Goal: Transaction & Acquisition: Purchase product/service

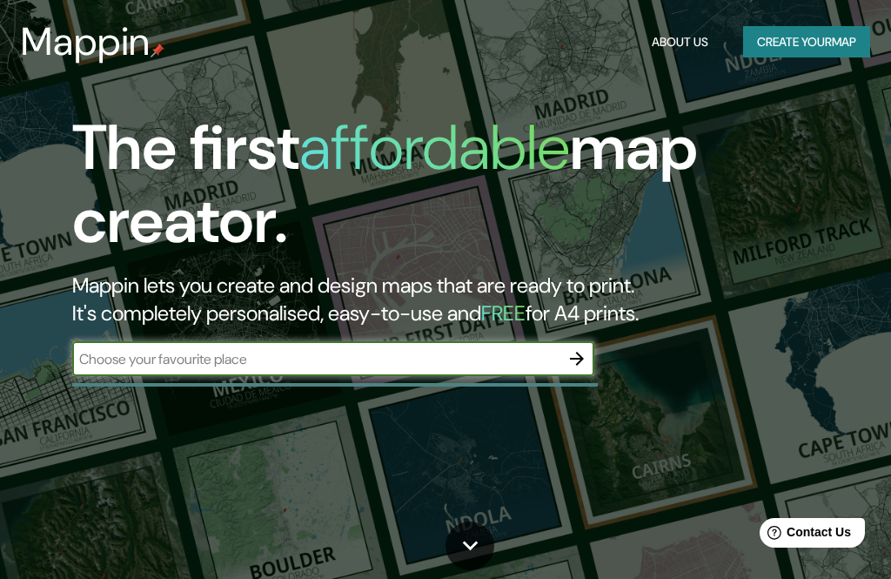
click at [211, 360] on input "text" at bounding box center [315, 359] width 487 height 20
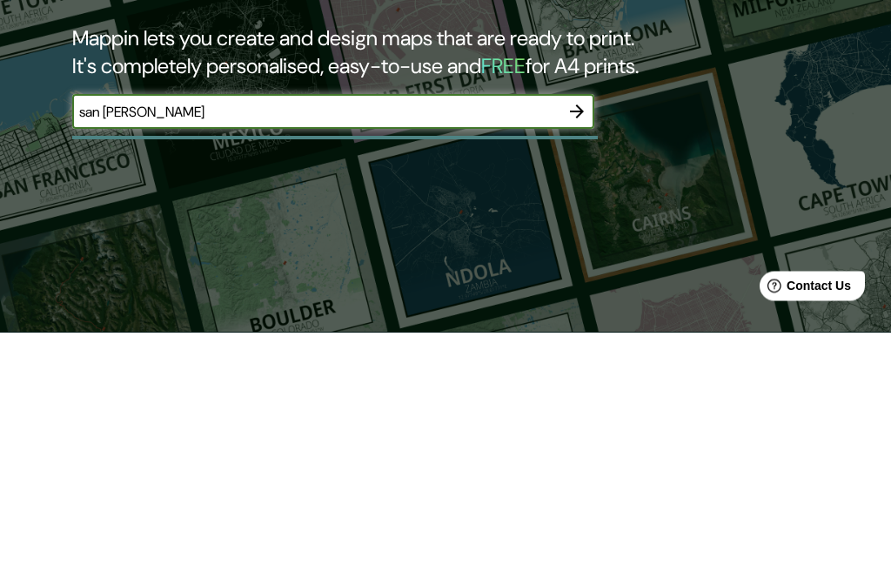
type input "san [PERSON_NAME]"
click at [583, 348] on icon "button" at bounding box center [577, 358] width 21 height 21
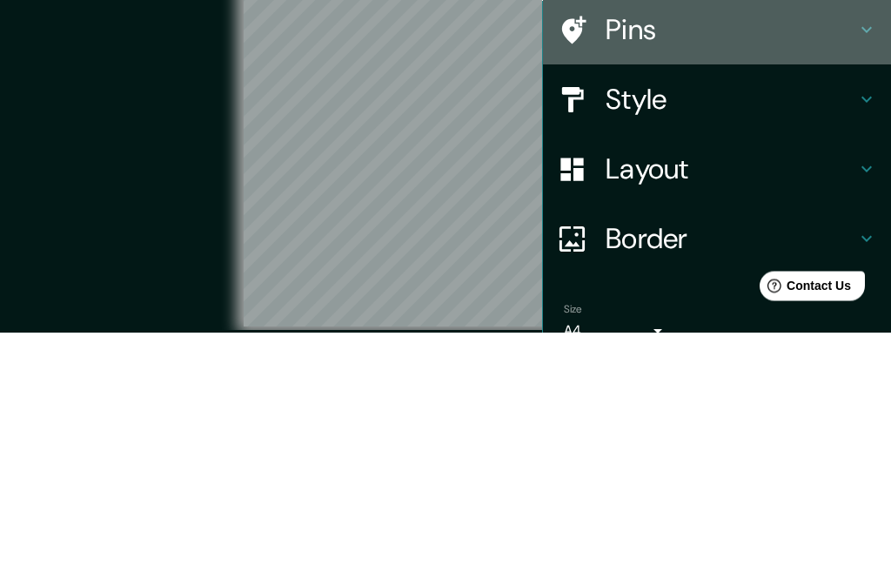
scroll to position [76, 0]
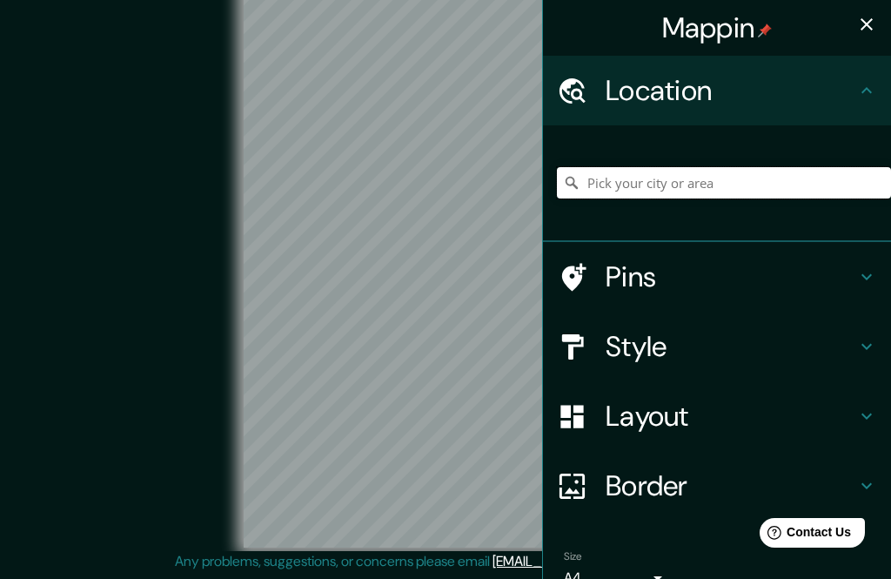
click at [769, 188] on input "Pick your city or area" at bounding box center [724, 182] width 334 height 31
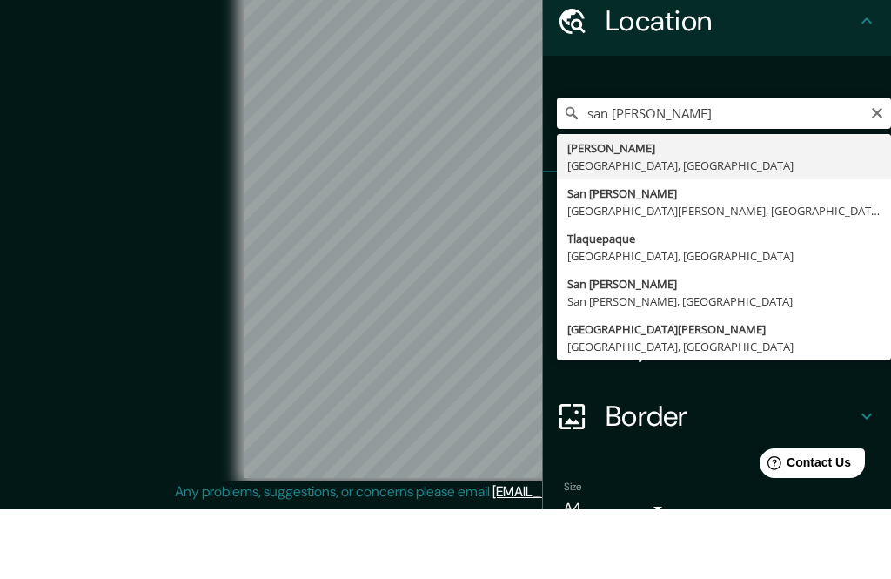
type input "[PERSON_NAME], [GEOGRAPHIC_DATA], [GEOGRAPHIC_DATA]"
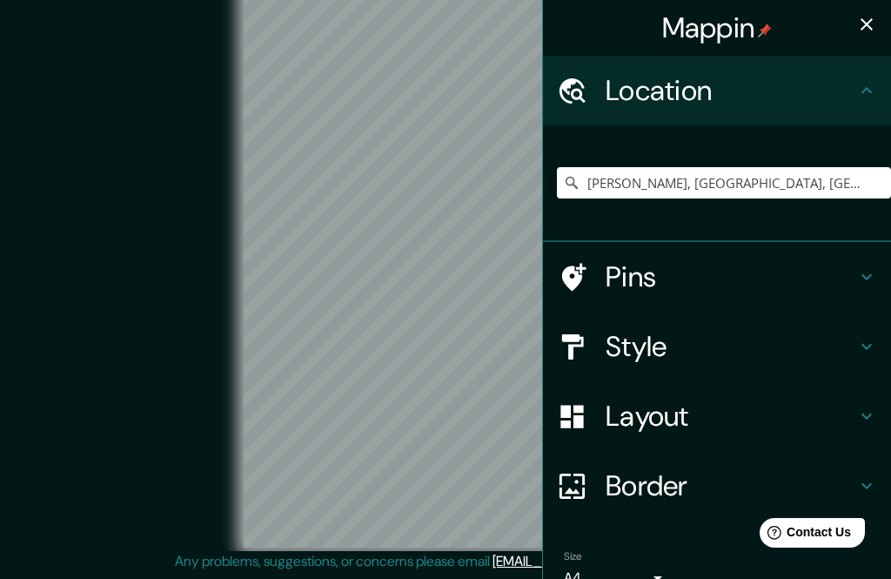
click at [682, 420] on h4 "Layout" at bounding box center [731, 416] width 251 height 35
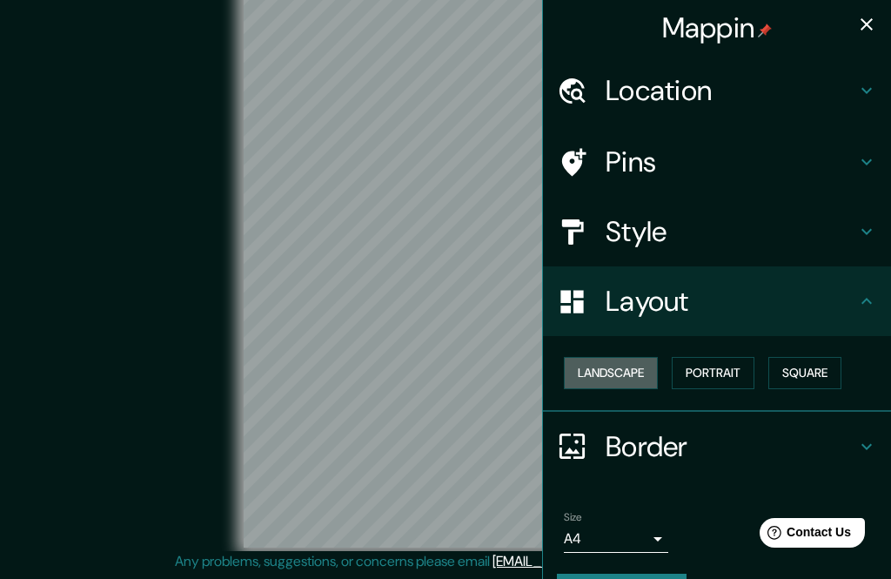
click at [622, 360] on button "Landscape" at bounding box center [611, 373] width 94 height 32
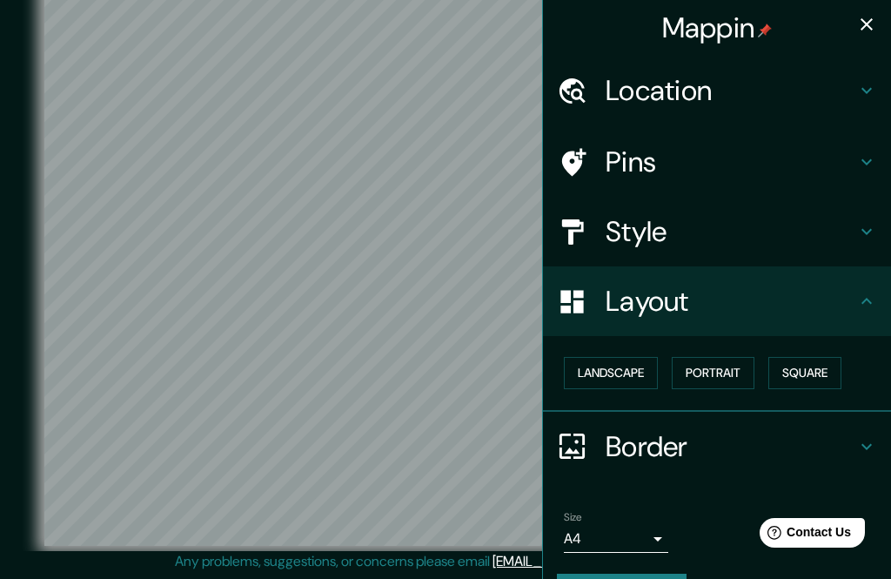
click at [730, 238] on h4 "Style" at bounding box center [731, 231] width 251 height 35
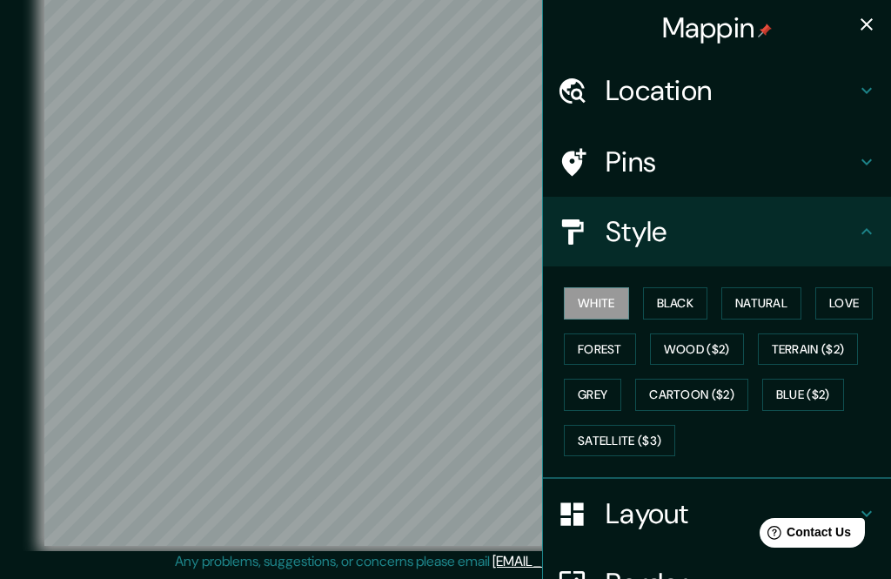
click at [686, 293] on button "Black" at bounding box center [675, 303] width 65 height 32
click at [728, 176] on h4 "Pins" at bounding box center [731, 161] width 251 height 35
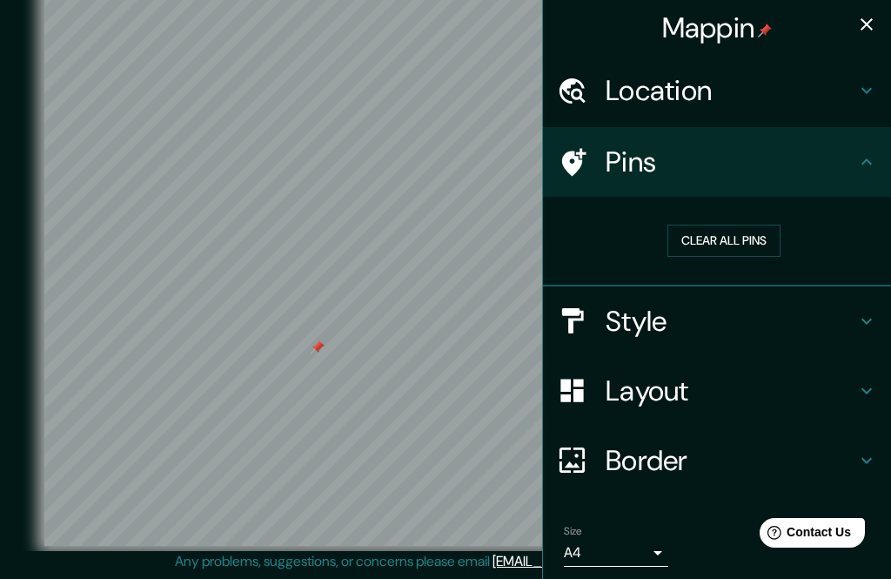
click at [750, 242] on button "Clear all pins" at bounding box center [724, 241] width 113 height 32
click at [865, 28] on icon "button" at bounding box center [866, 24] width 21 height 21
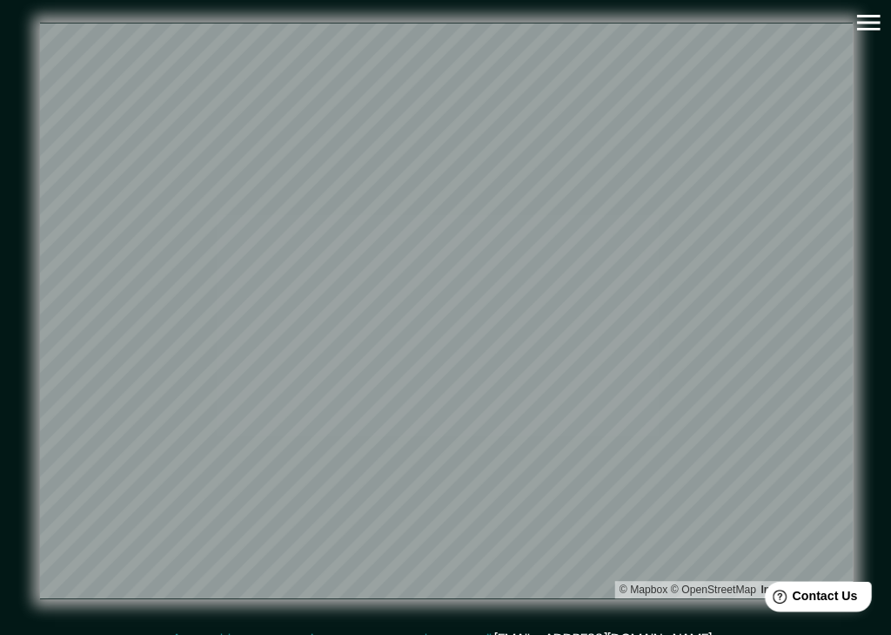
scroll to position [0, 0]
